Goal: Task Accomplishment & Management: Use online tool/utility

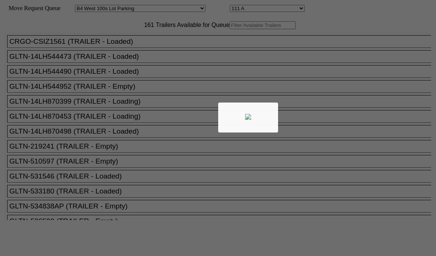
select select "525"
select select "8324"
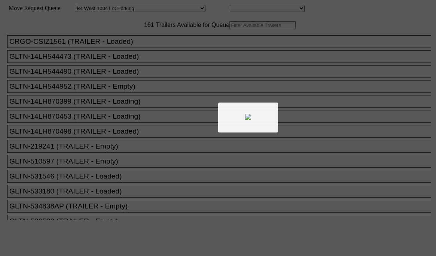
select select "525"
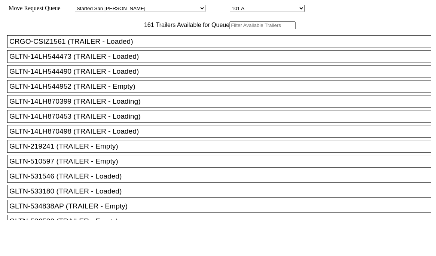
click at [230, 9] on select "101 A 102 A 103 A 104 A 105 A 106 A 107 A 108 A 109 A 101 102 103 104 105 106 1…" at bounding box center [267, 8] width 75 height 7
click at [155, 11] on select "Started San Pedro Lost San Pedro Appt San Pedro B4 West 100s Lot Parking B4 Shi…" at bounding box center [140, 8] width 131 height 7
select select "536"
click at [81, 6] on select "Started San Pedro Lost San Pedro Appt San Pedro B4 West 100s Lot Parking B4 Shi…" at bounding box center [140, 8] width 131 height 7
click at [230, 6] on select "48 49 50 51 52 53 54 55 56 57 58 59 60 61 62 63 64 65 66 67 68 69 70 71 72" at bounding box center [267, 8] width 75 height 7
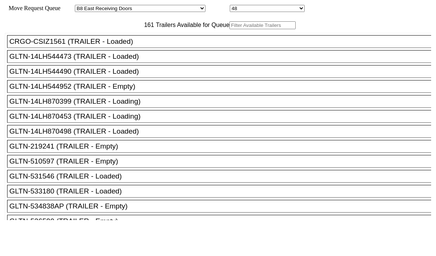
select select "8240"
click at [230, 6] on select "48 49 50 51 52 53 54 55 56 57 58 59 60 61 62 63 64 65 66 67 68 69 70 71 72" at bounding box center [267, 8] width 75 height 7
click at [229, 29] on input "text" at bounding box center [262, 25] width 66 height 8
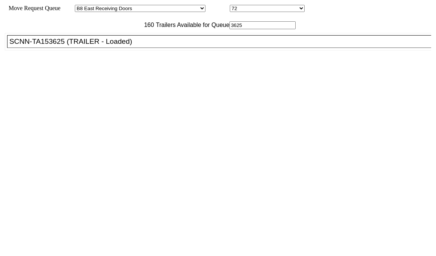
type input "3625"
click at [141, 46] on div "SCNN-TA153625 (TRAILER - Loaded)" at bounding box center [222, 41] width 426 height 8
